Goal: Task Accomplishment & Management: Manage account settings

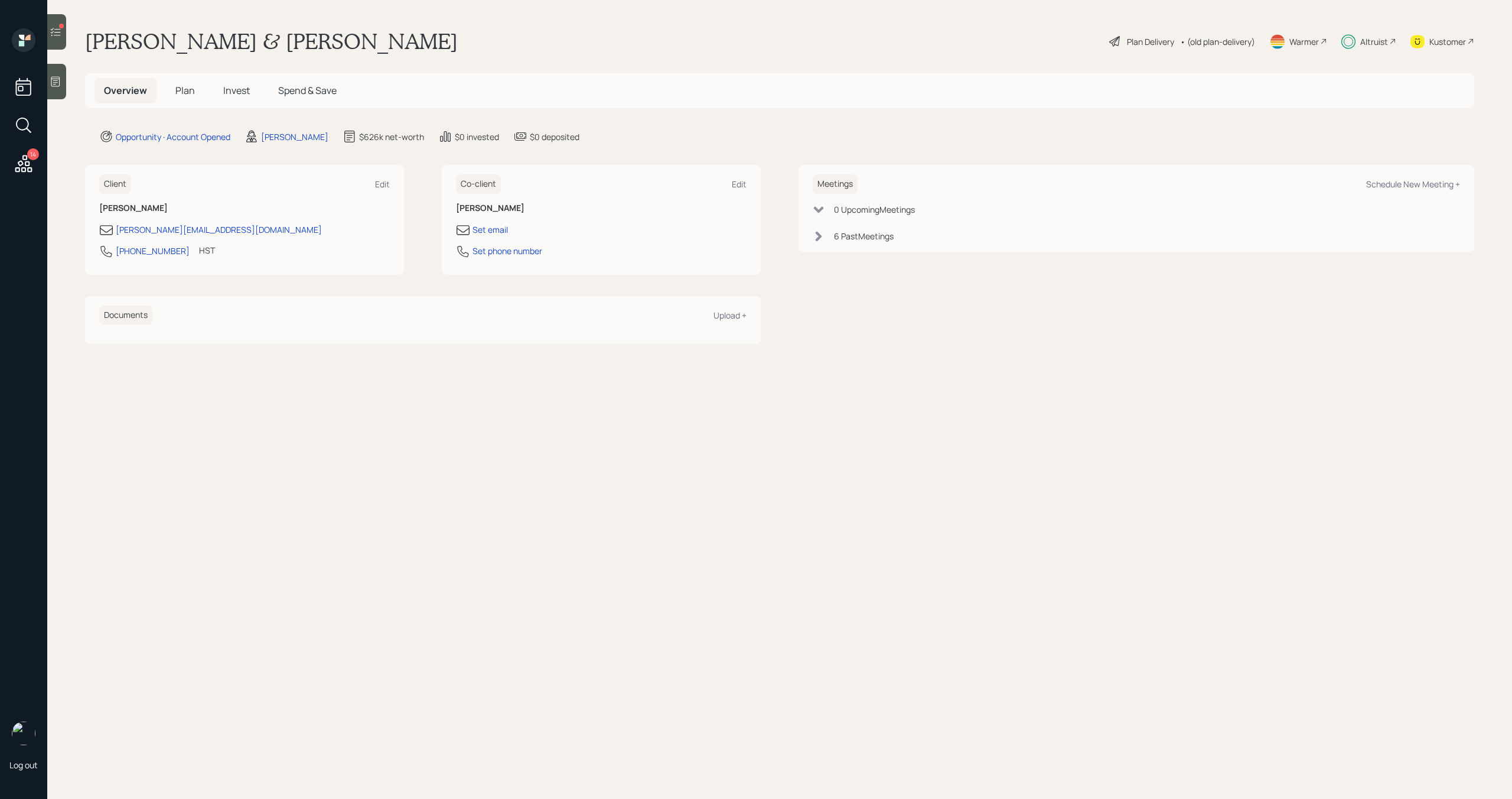
click at [230, 93] on span "Invest" at bounding box center [236, 90] width 27 height 13
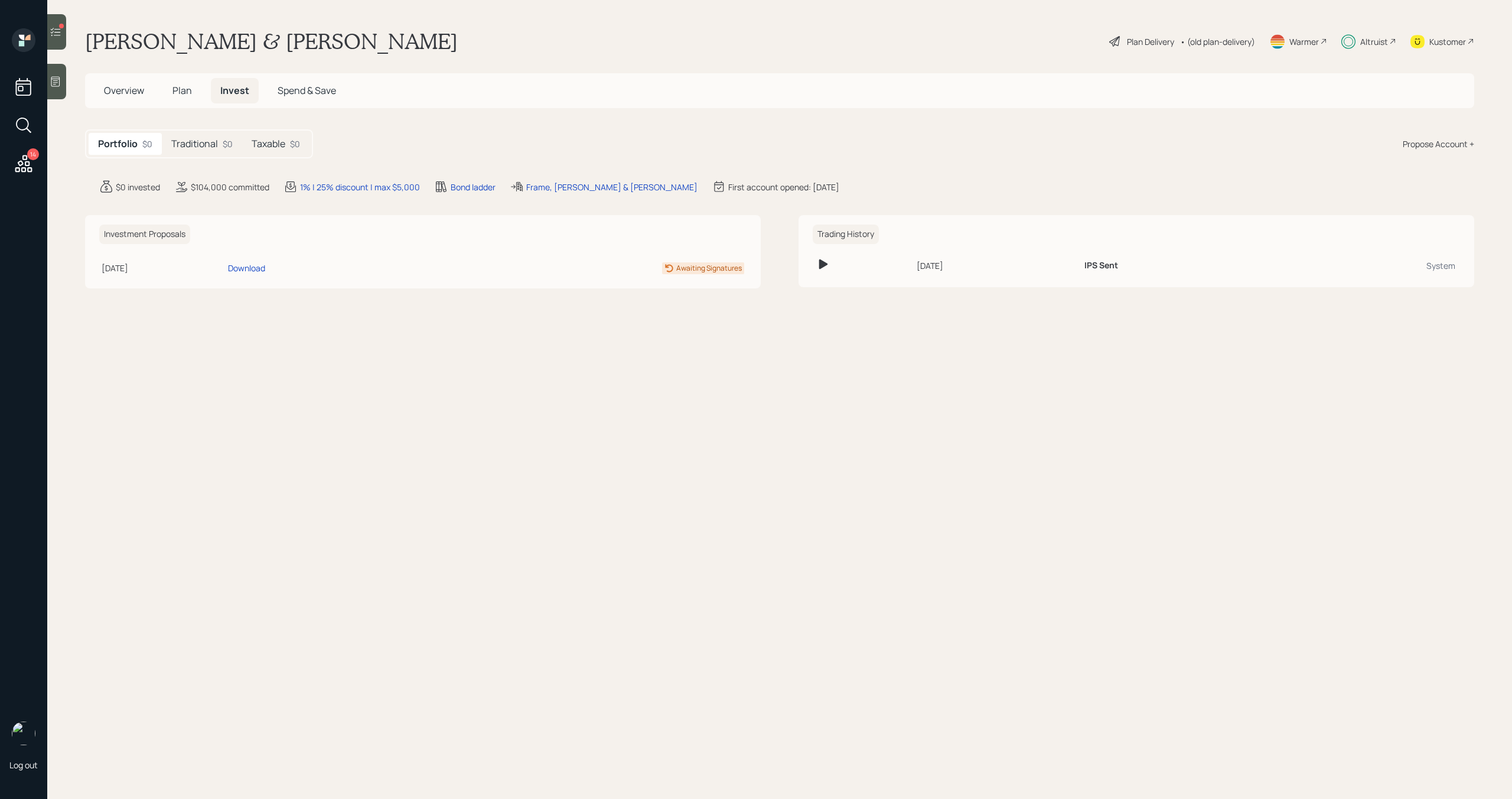
click at [214, 148] on h5 "Traditional" at bounding box center [195, 143] width 46 height 11
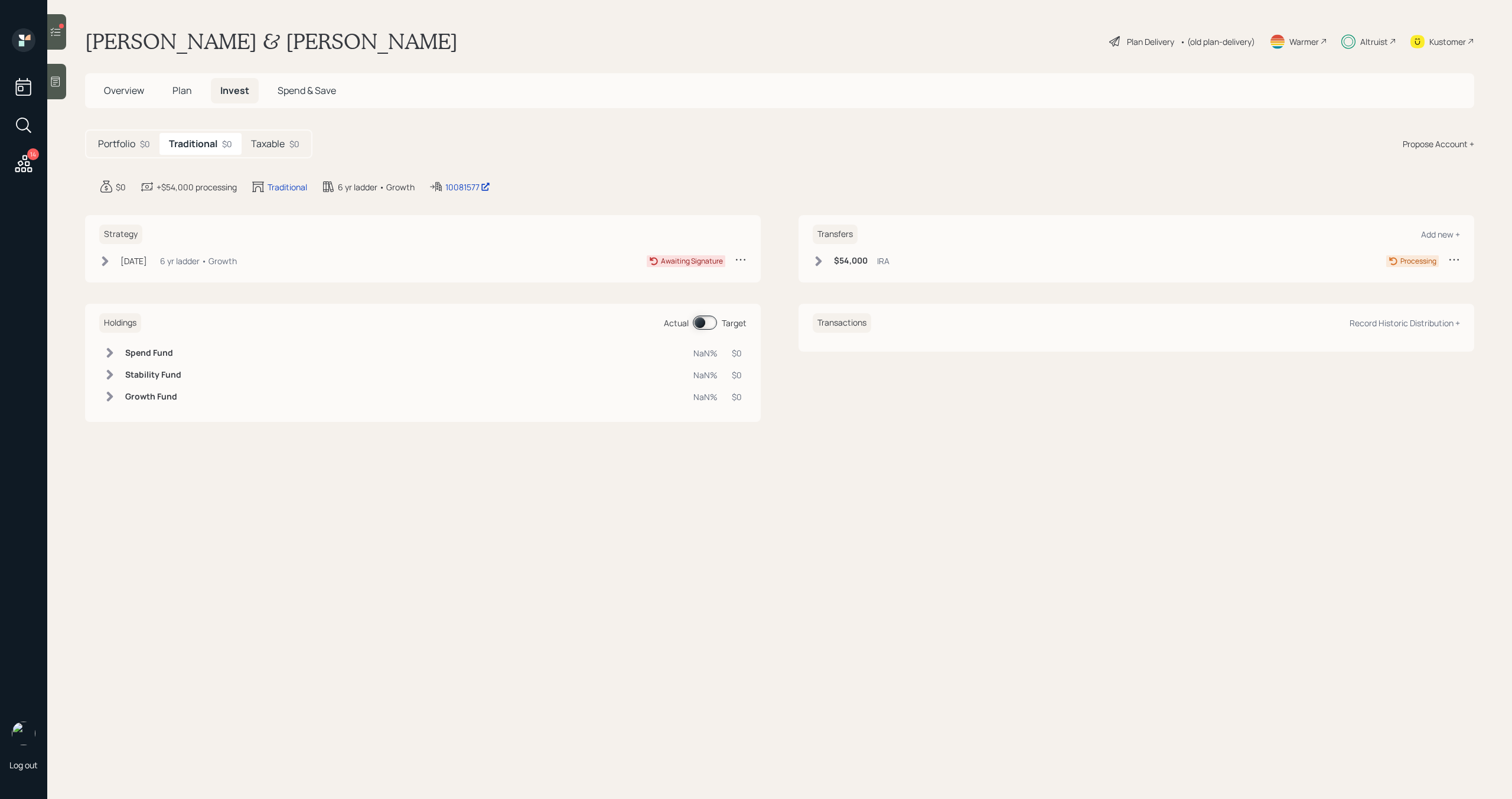
click at [263, 148] on h5 "Taxable" at bounding box center [268, 143] width 33 height 11
click at [134, 94] on span "Overview" at bounding box center [124, 90] width 40 height 13
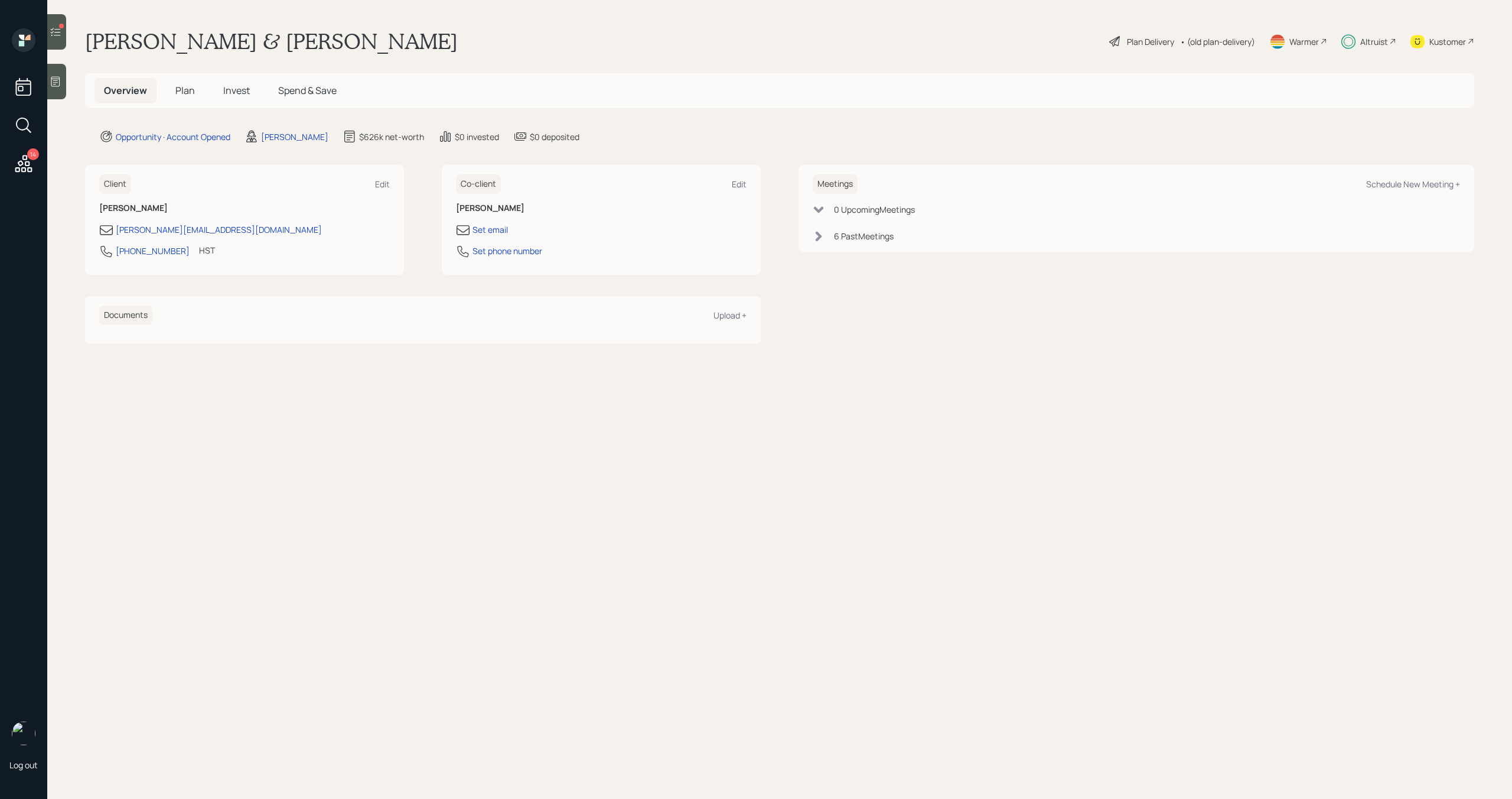
click at [1390, 39] on icon at bounding box center [1393, 41] width 7 height 7
click at [191, 89] on span "Plan" at bounding box center [184, 90] width 20 height 13
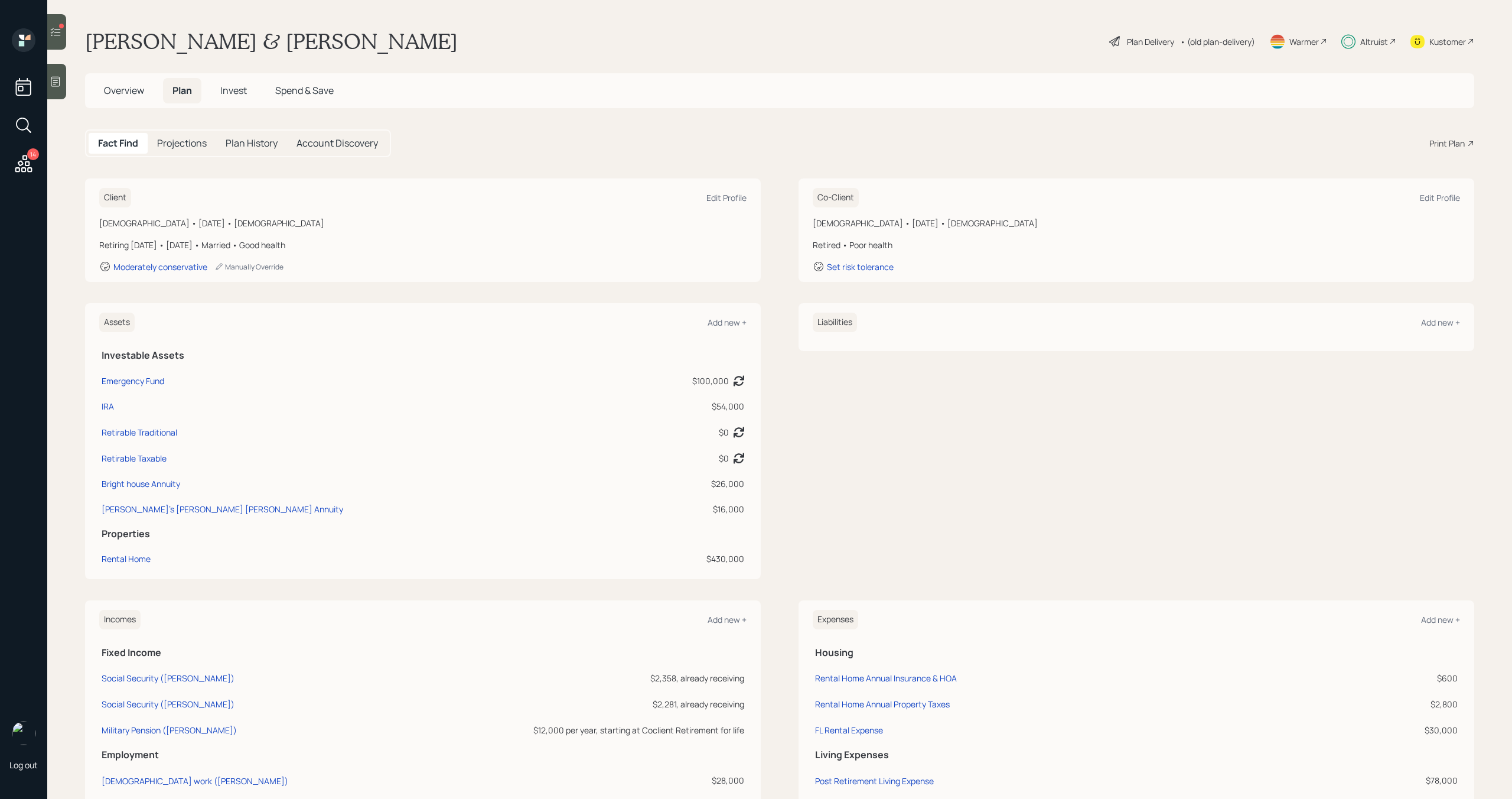
click at [236, 87] on span "Invest" at bounding box center [233, 90] width 27 height 13
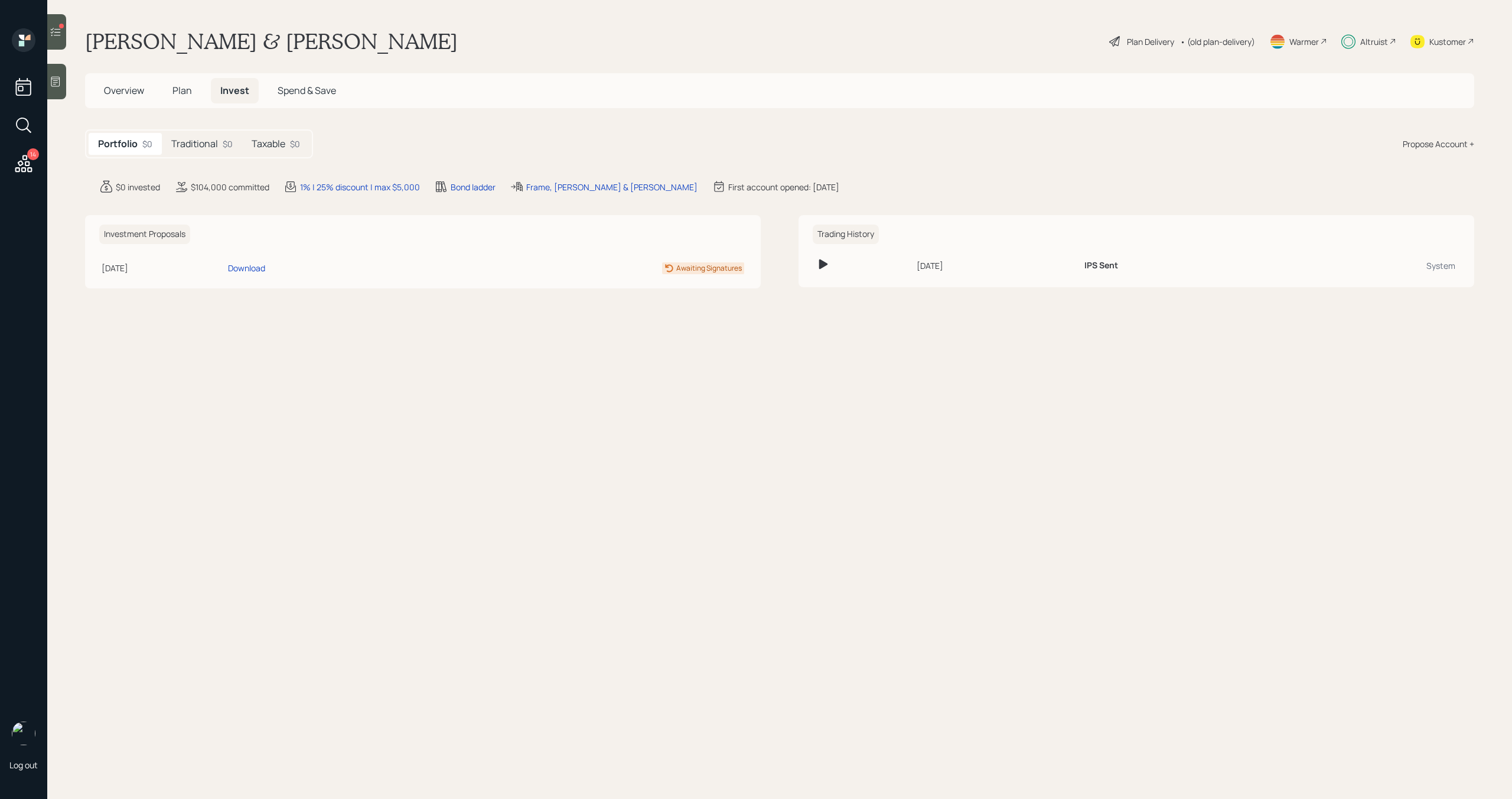
click at [1442, 145] on div "Propose Account +" at bounding box center [1438, 143] width 71 height 12
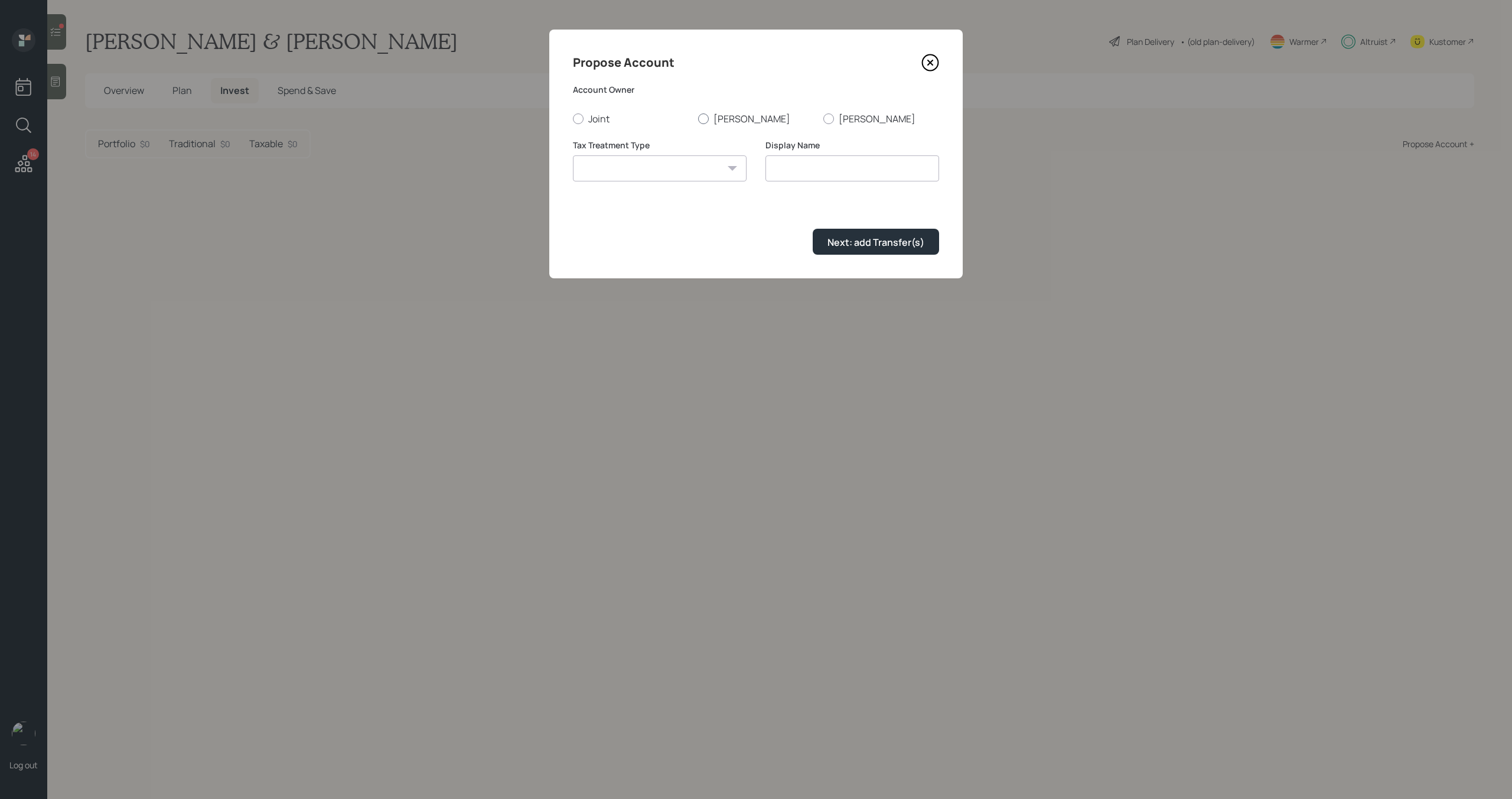
click at [722, 117] on label "Jacqueline" at bounding box center [756, 118] width 116 height 13
click at [699, 118] on input "Jacqueline" at bounding box center [698, 118] width 1 height 1
radio input "true"
click at [692, 183] on div "Tax Treatment Type Roth Taxable Traditional" at bounding box center [660, 167] width 173 height 57
click at [692, 175] on select "Roth Taxable Traditional" at bounding box center [660, 168] width 173 height 26
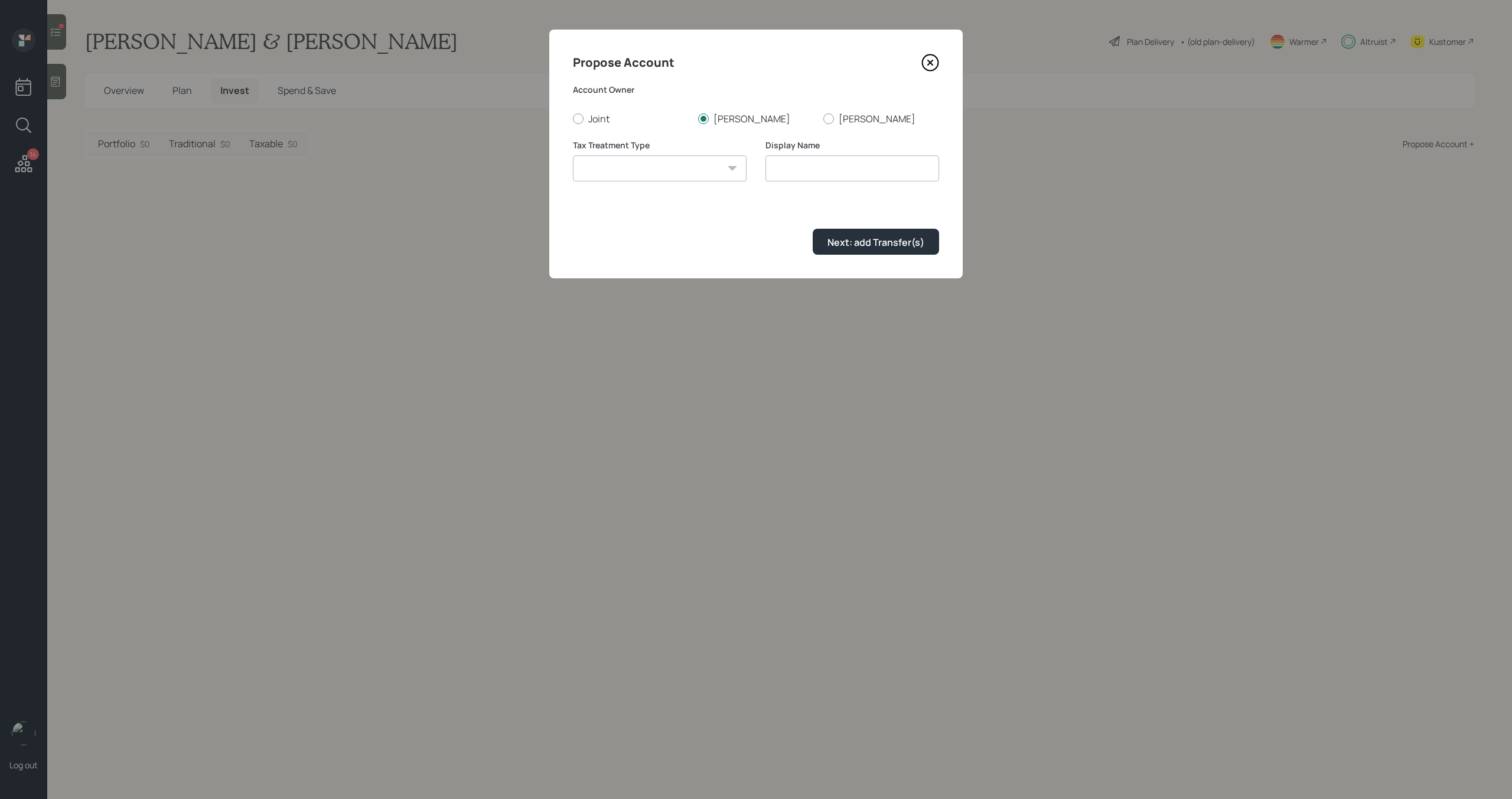
select select "roth"
click at [573, 155] on select "Roth Taxable Traditional" at bounding box center [660, 168] width 173 height 26
click at [771, 169] on input "Roth" at bounding box center [852, 168] width 173 height 26
type input "[PERSON_NAME]'s [PERSON_NAME]"
click at [840, 241] on div "Next: add Transfer(s)" at bounding box center [875, 242] width 97 height 13
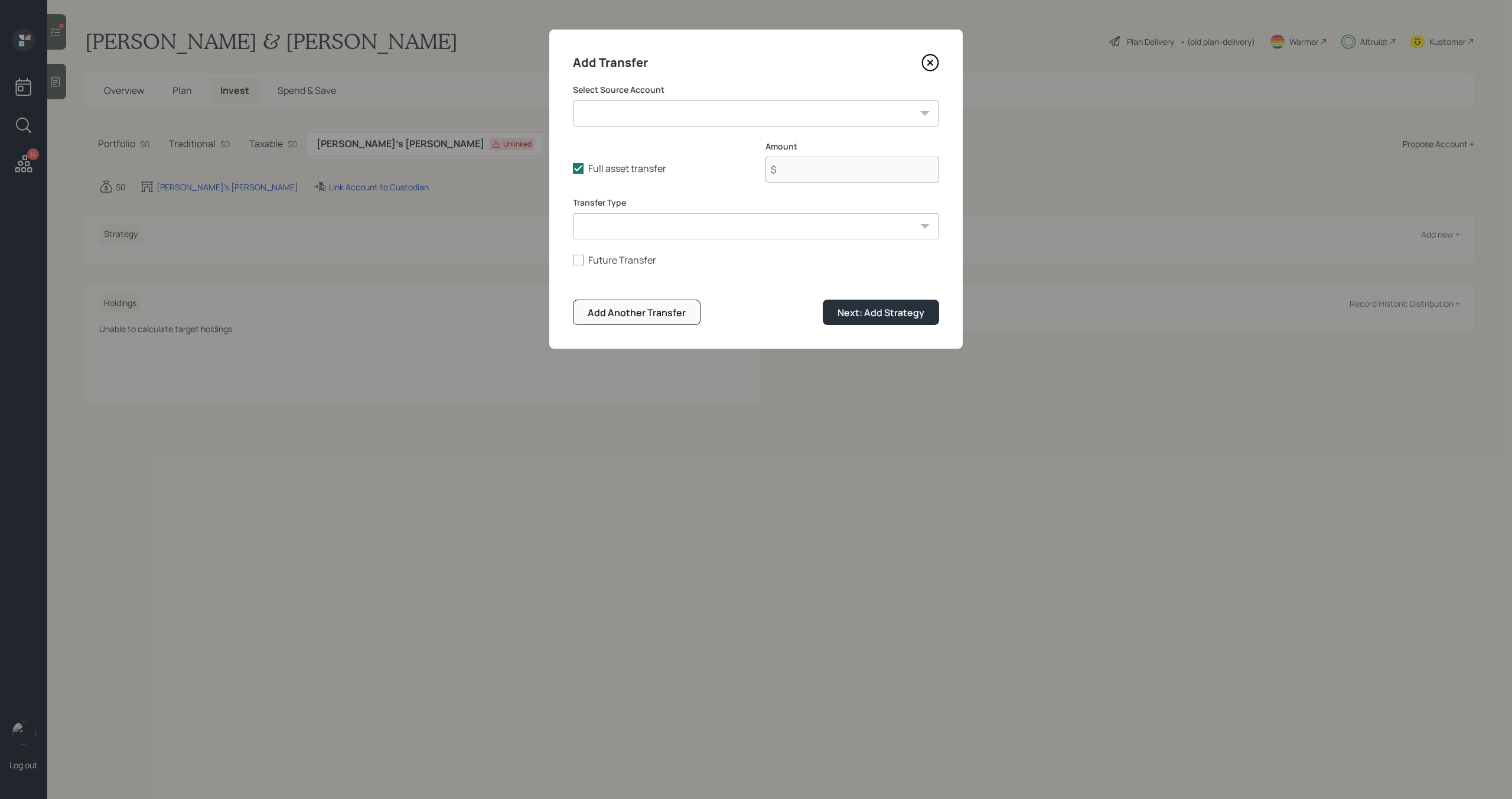
click at [736, 125] on select "Emergency Fund ($100,000 | Checking / Savings) IRA ($54,000 | IRA) Bright house…" at bounding box center [756, 113] width 366 height 26
select select "c2e60f93-2cf0-4195-8503-06c0acd8ec21"
click at [573, 100] on select "Emergency Fund ($100,000 | Checking / Savings) IRA ($54,000 | IRA) Bright house…" at bounding box center [756, 113] width 366 height 26
type input "$ 16,000"
click at [867, 311] on div "Next: Add Strategy" at bounding box center [880, 312] width 87 height 13
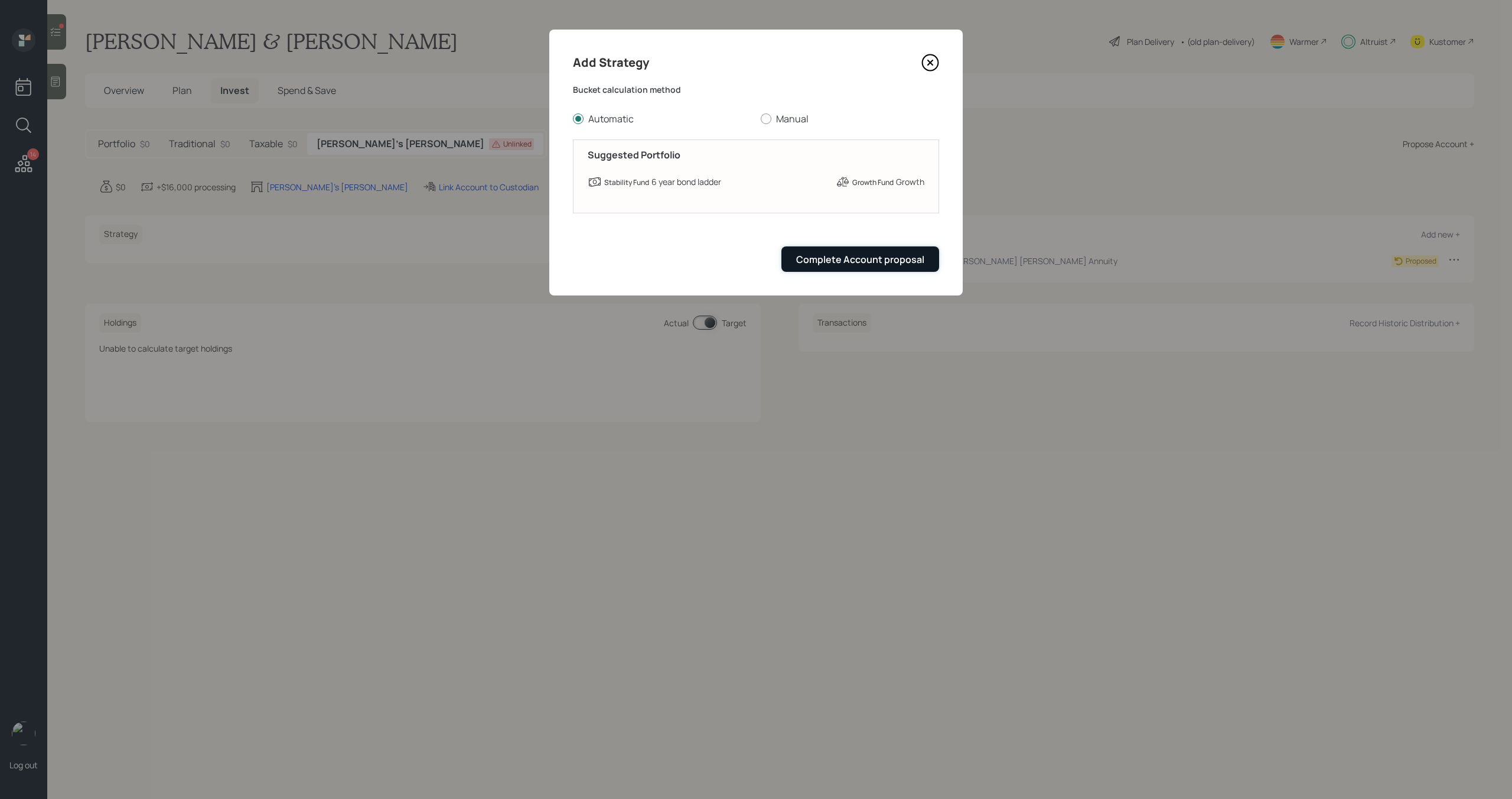
click at [873, 268] on button "Complete Account proposal" at bounding box center [861, 259] width 158 height 26
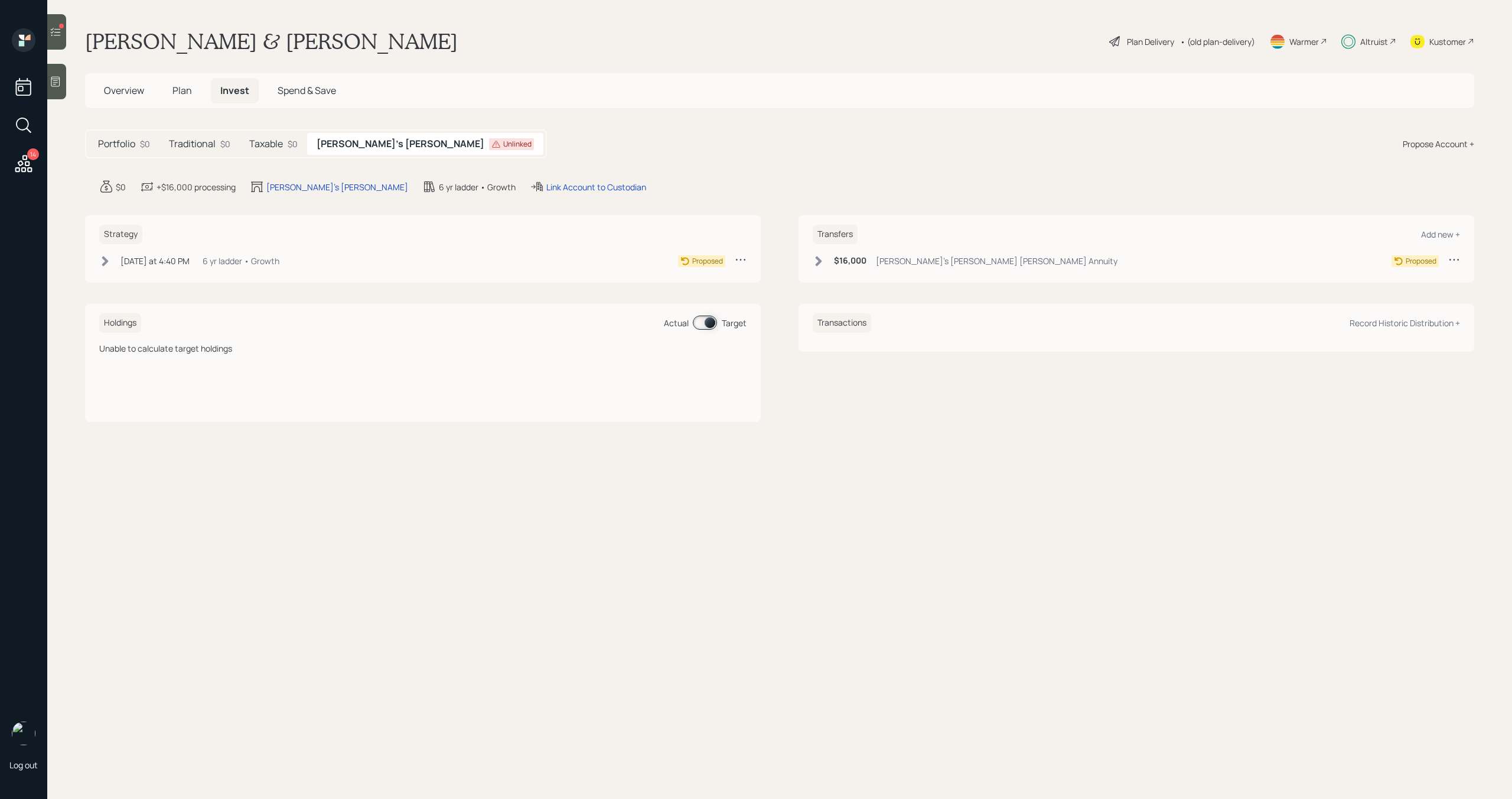
click at [823, 265] on icon at bounding box center [819, 261] width 12 height 12
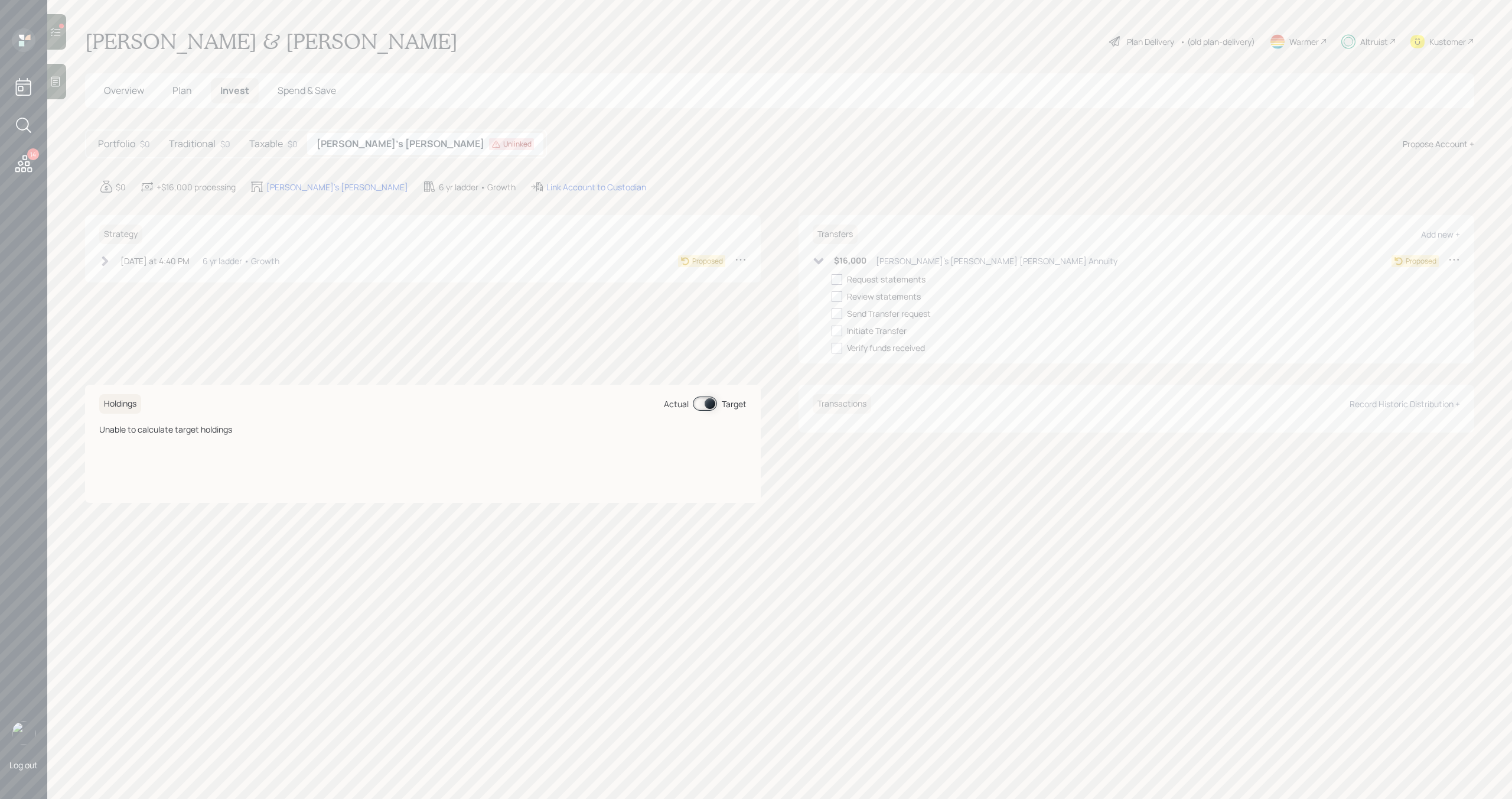
click at [829, 281] on div "$16,000 Jackie's Jackson Roth Annuity Proposed Request statements Review statem…" at bounding box center [1136, 303] width 647 height 100
click at [837, 281] on div at bounding box center [837, 279] width 10 height 10
click at [832, 280] on input "checkbox" at bounding box center [831, 279] width 1 height 1
checkbox input "true"
click at [818, 261] on icon at bounding box center [819, 261] width 10 height 7
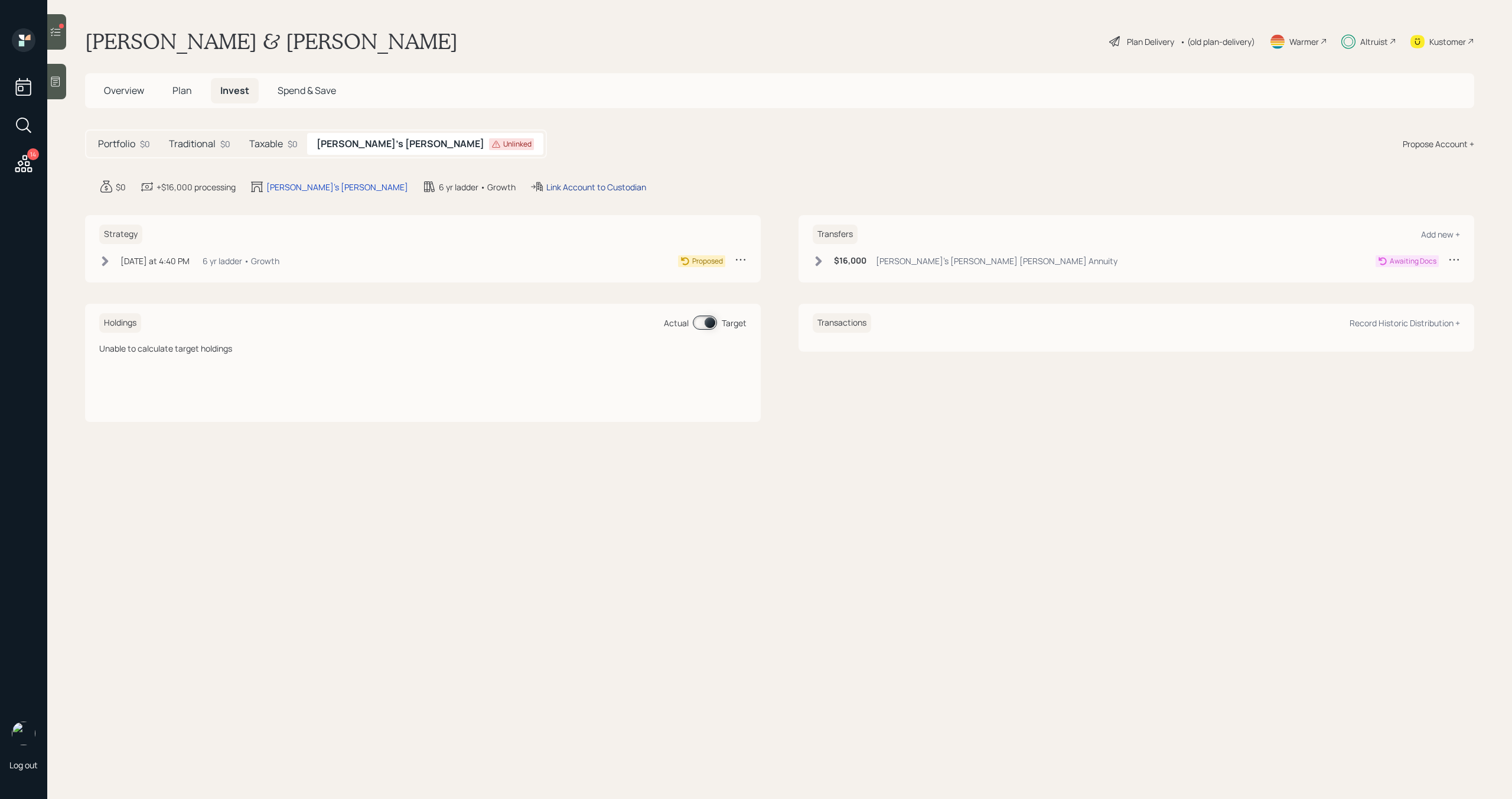
click at [547, 184] on div "Link Account to Custodian" at bounding box center [596, 187] width 100 height 12
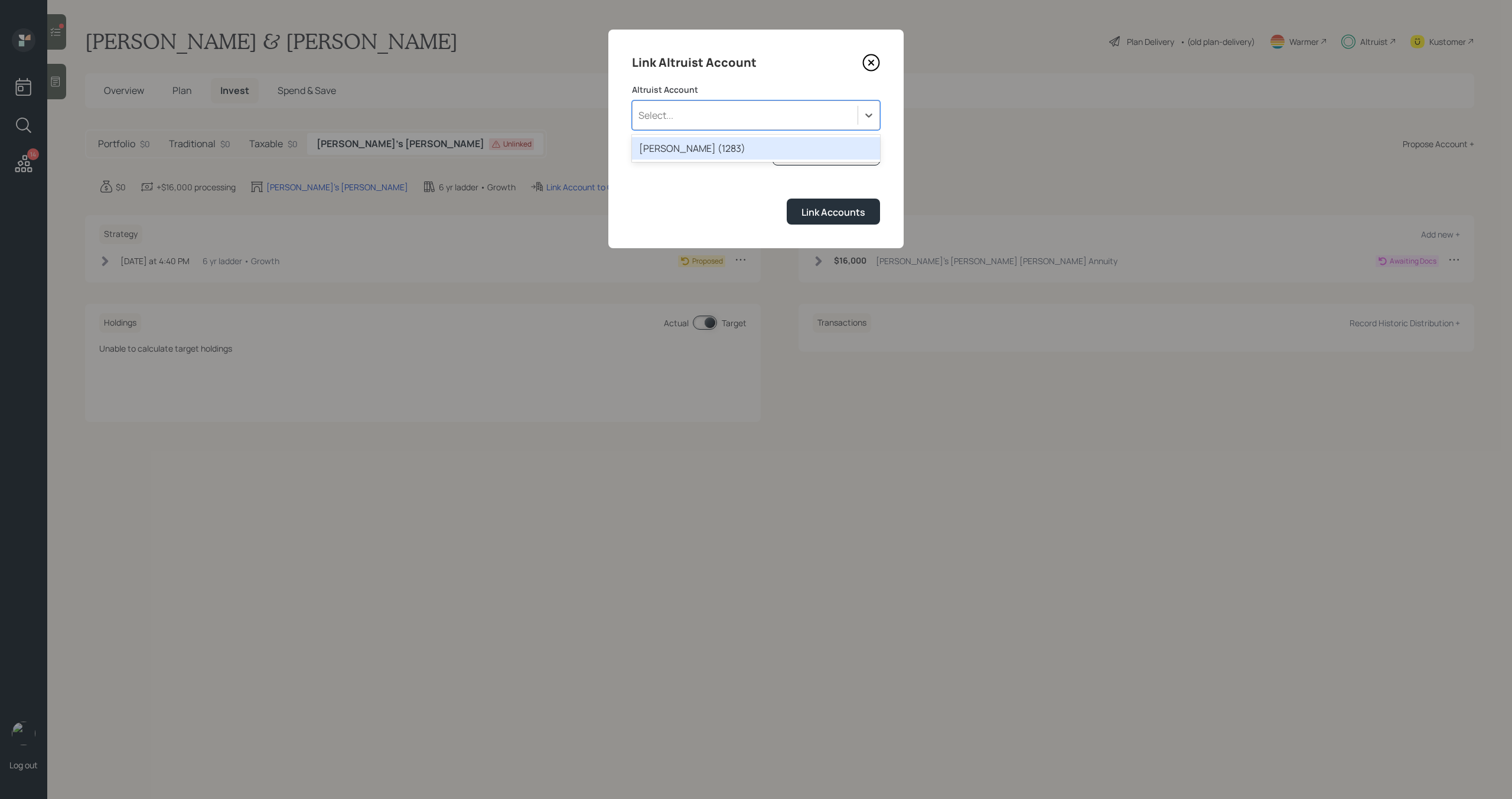
click at [680, 112] on div "Select..." at bounding box center [745, 115] width 225 height 20
click at [680, 148] on div "ROTH IRA (1283)" at bounding box center [755, 148] width 248 height 22
click at [821, 206] on div "Link Accounts" at bounding box center [833, 212] width 64 height 13
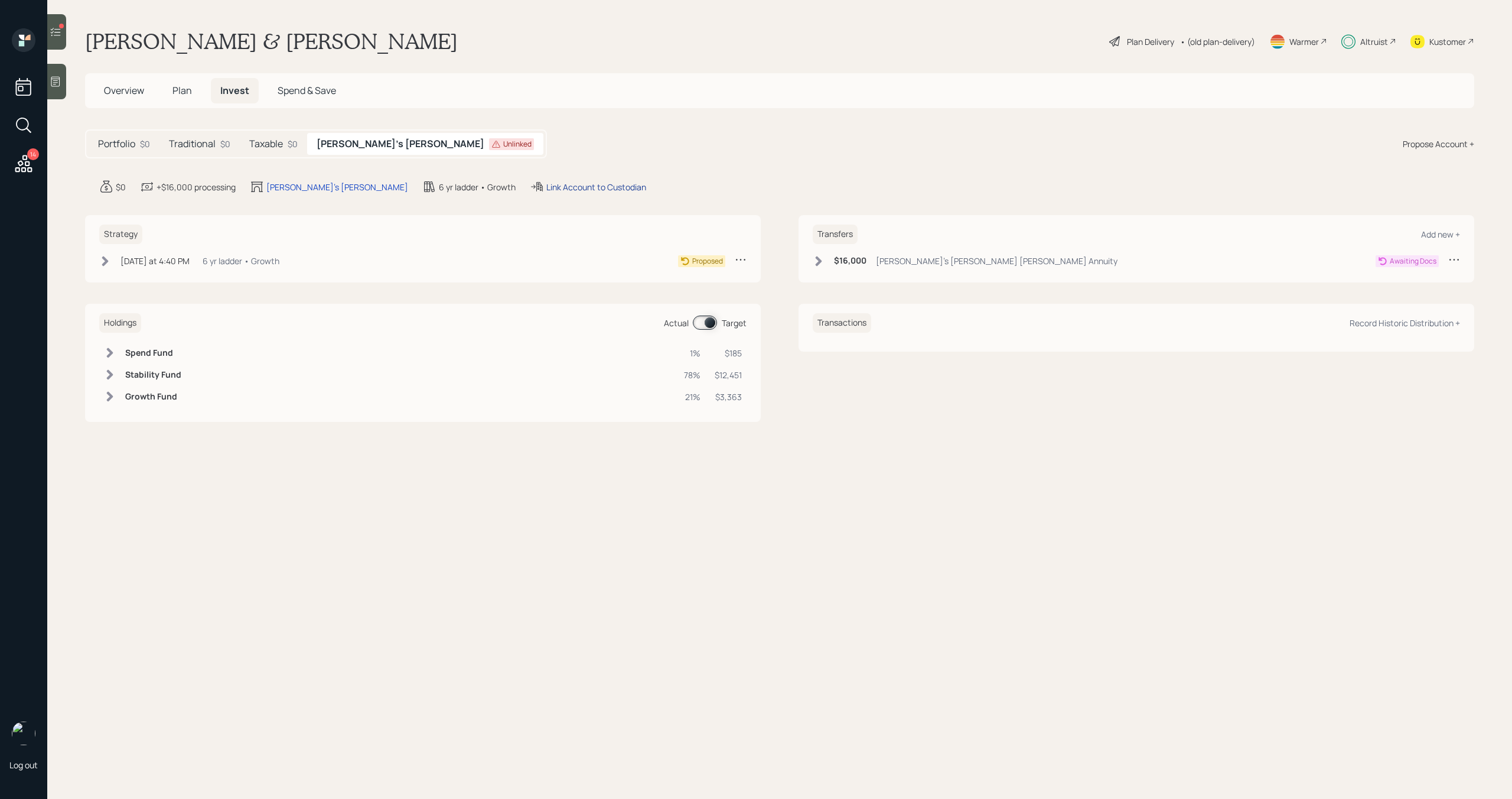
click at [547, 188] on div "Link Account to Custodian" at bounding box center [596, 187] width 100 height 12
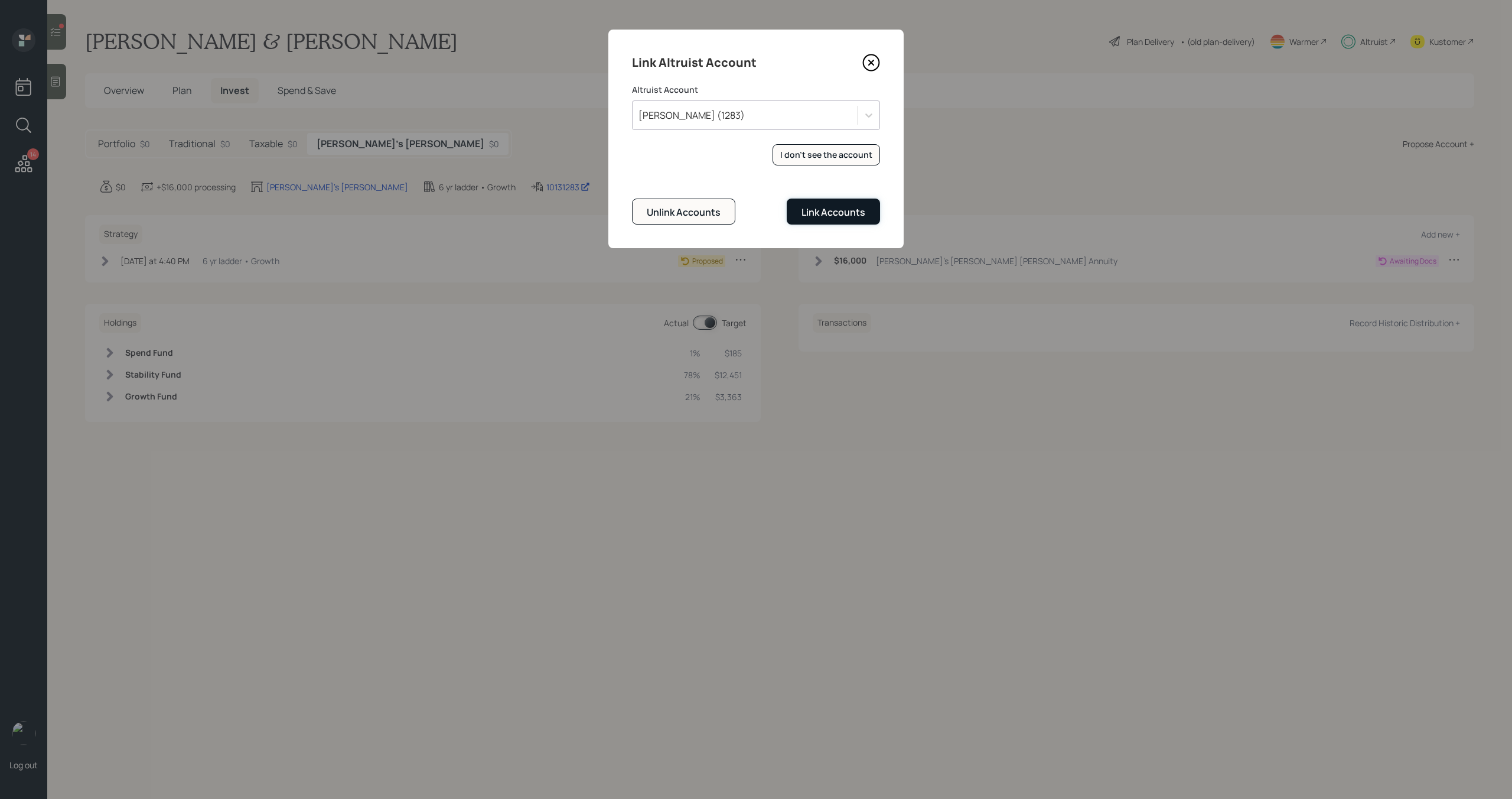
click at [813, 213] on div "Link Accounts" at bounding box center [833, 212] width 64 height 13
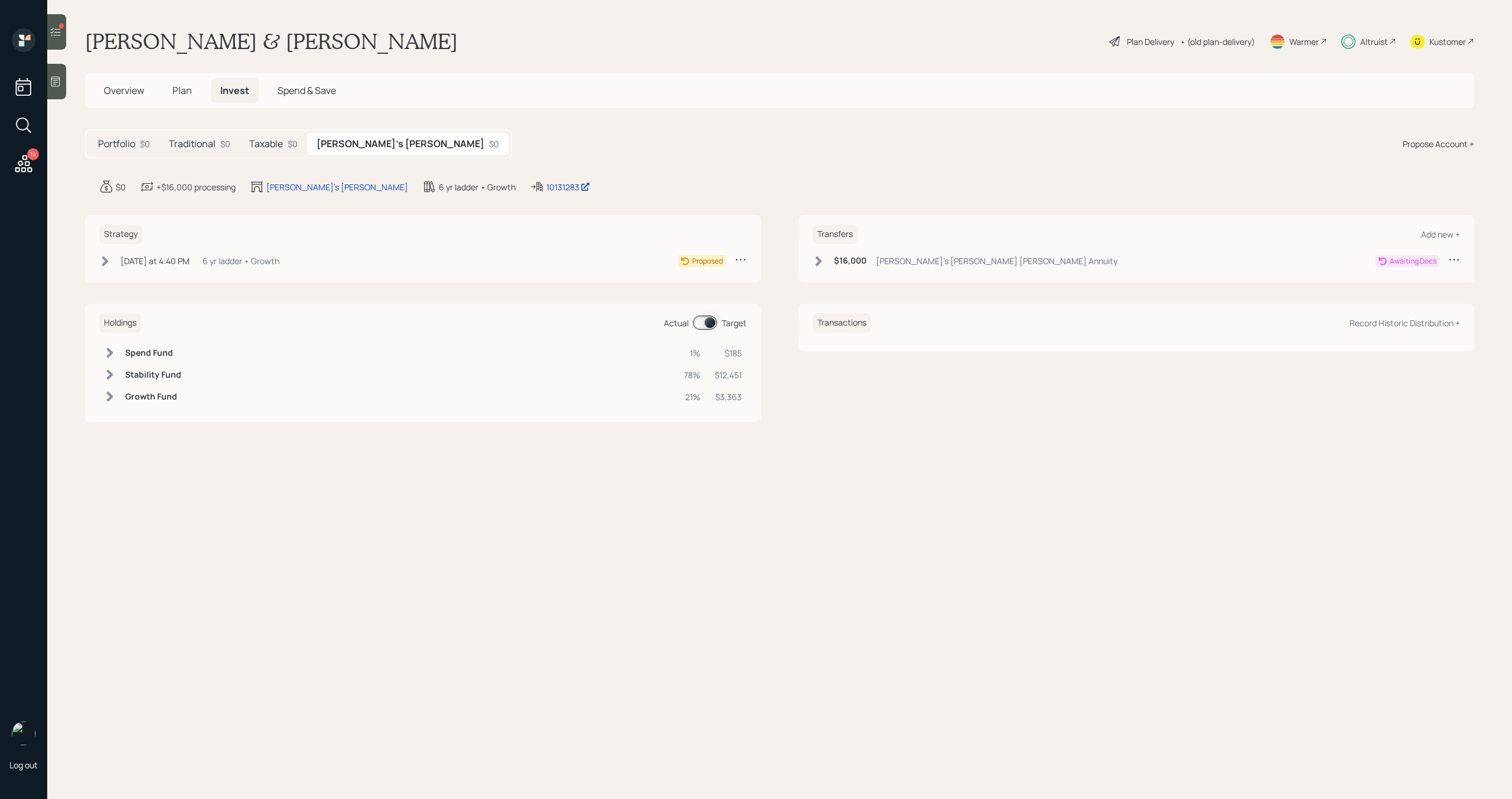
click at [139, 94] on span "Overview" at bounding box center [124, 90] width 40 height 13
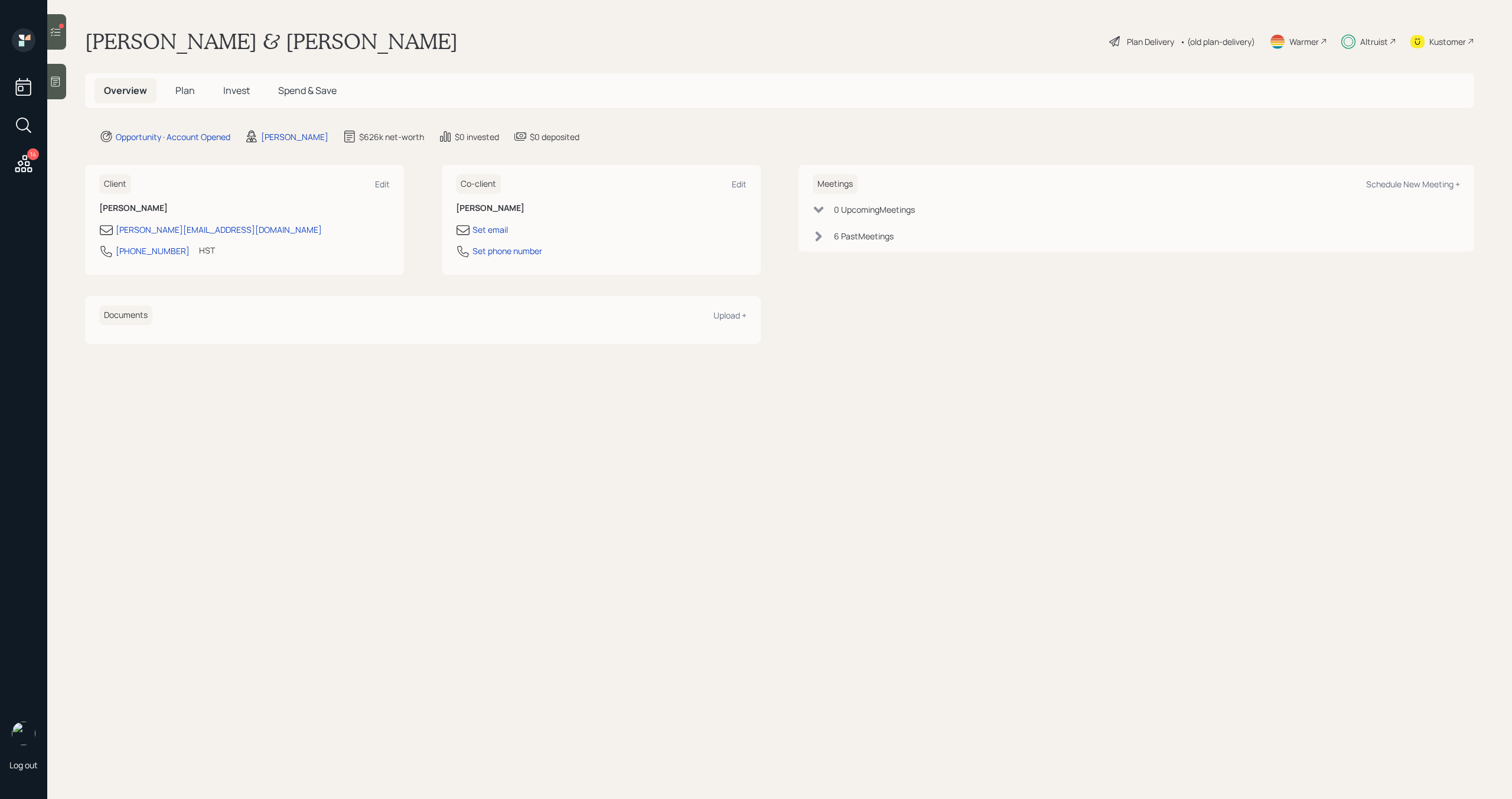
click at [173, 100] on h5 "Plan" at bounding box center [184, 91] width 39 height 26
click at [184, 84] on span "Plan" at bounding box center [184, 90] width 20 height 13
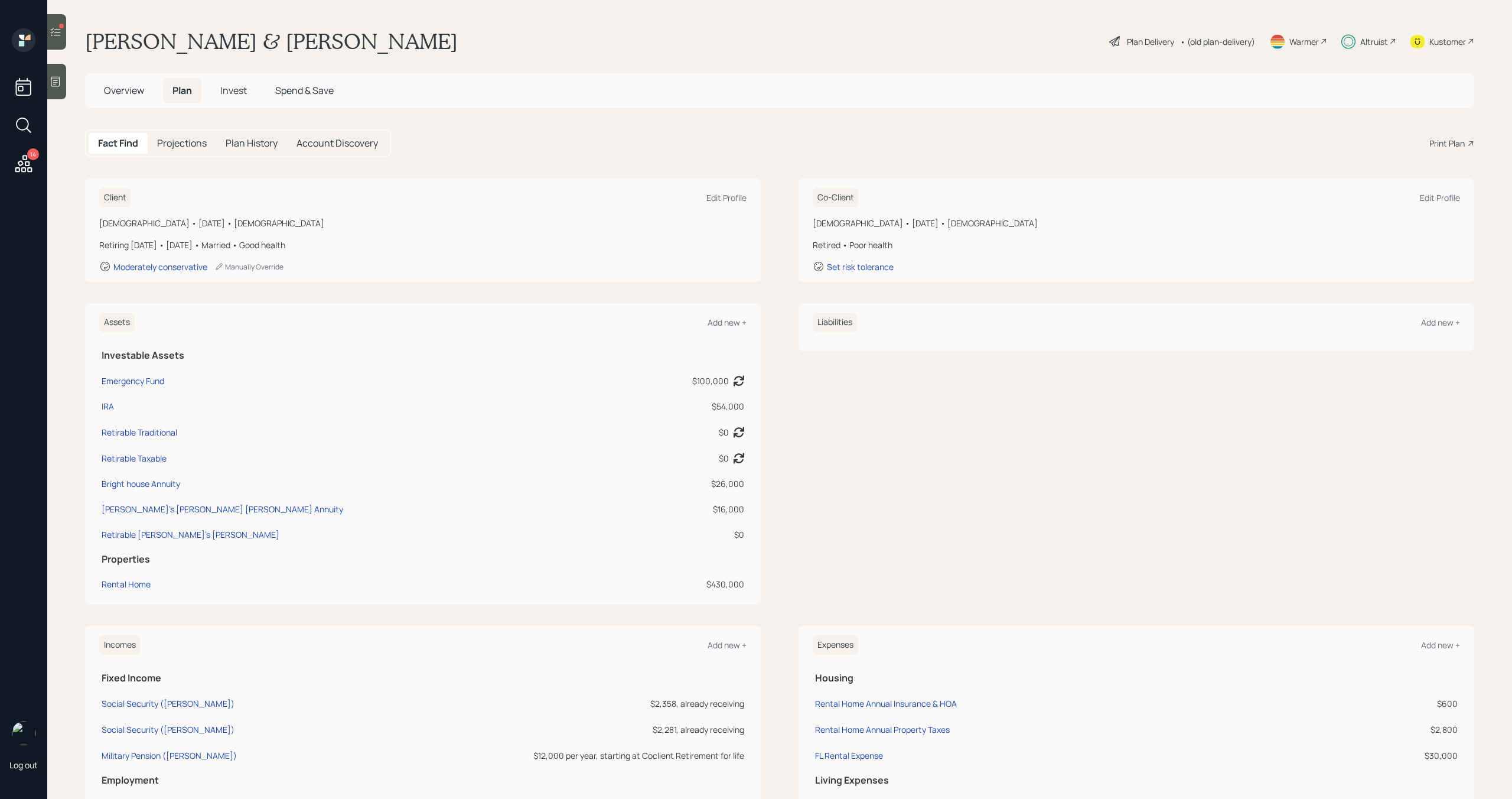
click at [233, 94] on span "Invest" at bounding box center [233, 90] width 27 height 13
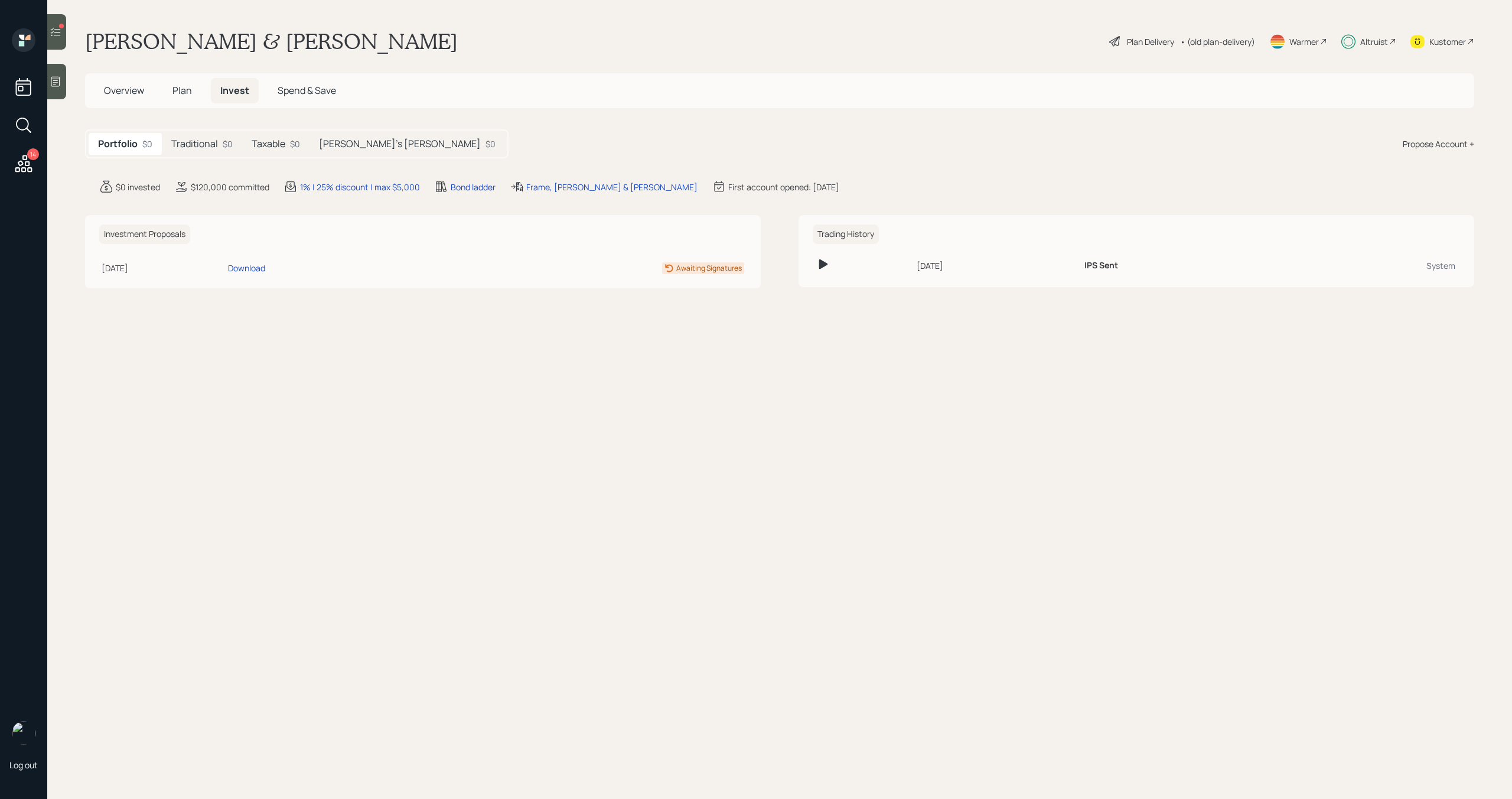
click at [221, 145] on div "Traditional $0" at bounding box center [203, 143] width 81 height 21
